Goal: Task Accomplishment & Management: Manage account settings

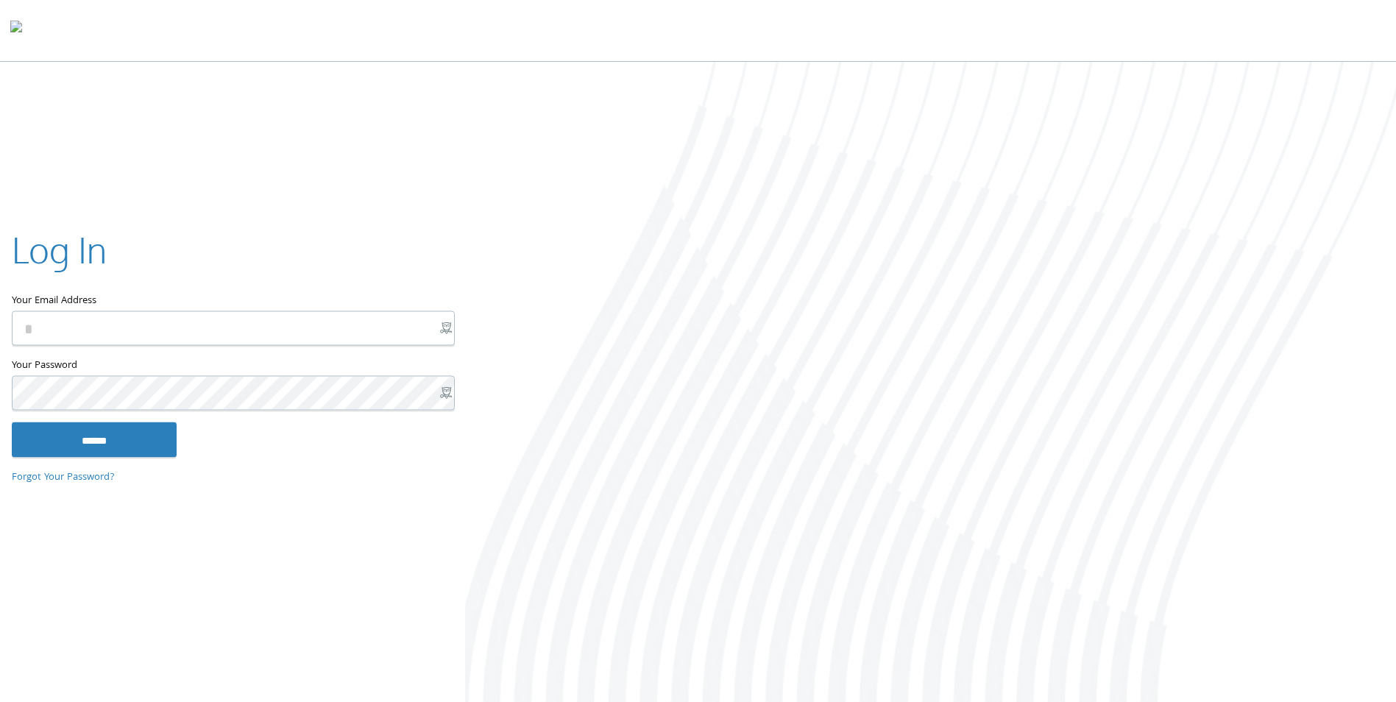
type input "**********"
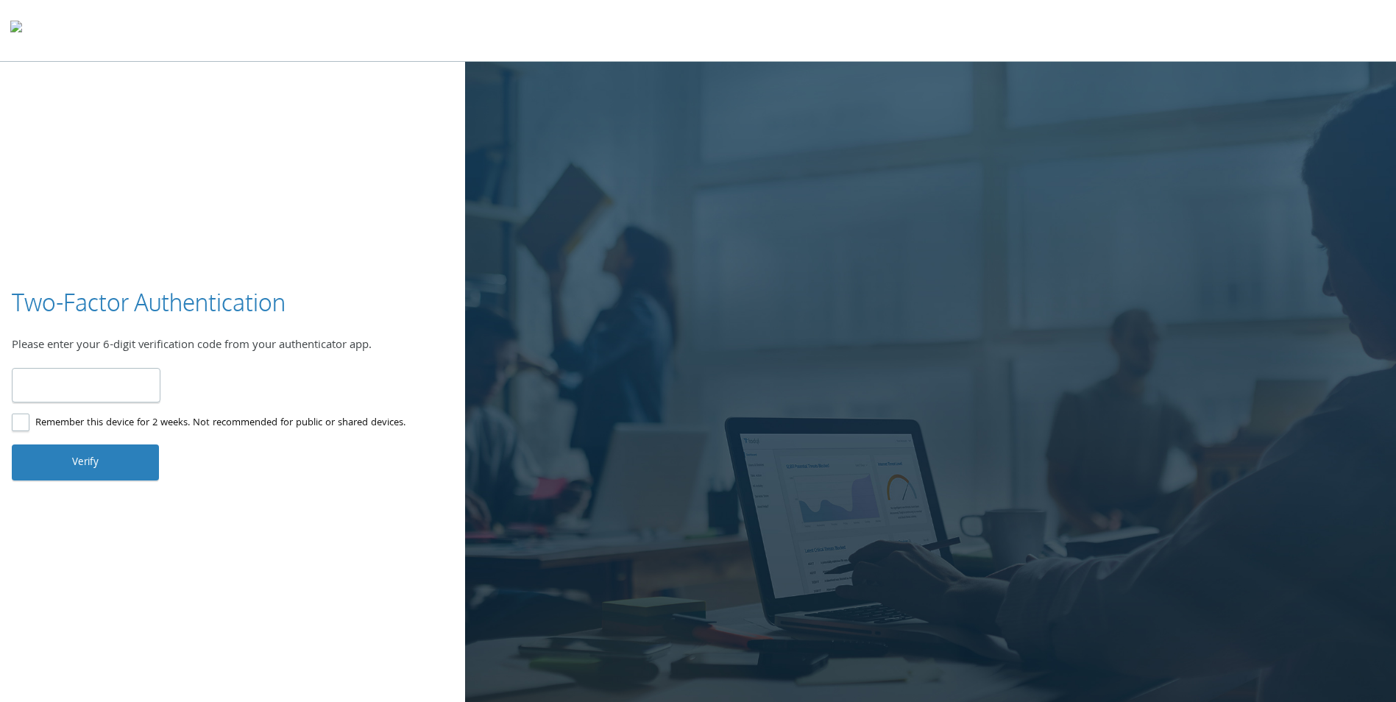
click at [100, 396] on input "number" at bounding box center [86, 385] width 149 height 35
type input "******"
click at [130, 467] on button "Verify" at bounding box center [85, 461] width 147 height 35
